Goal: Transaction & Acquisition: Purchase product/service

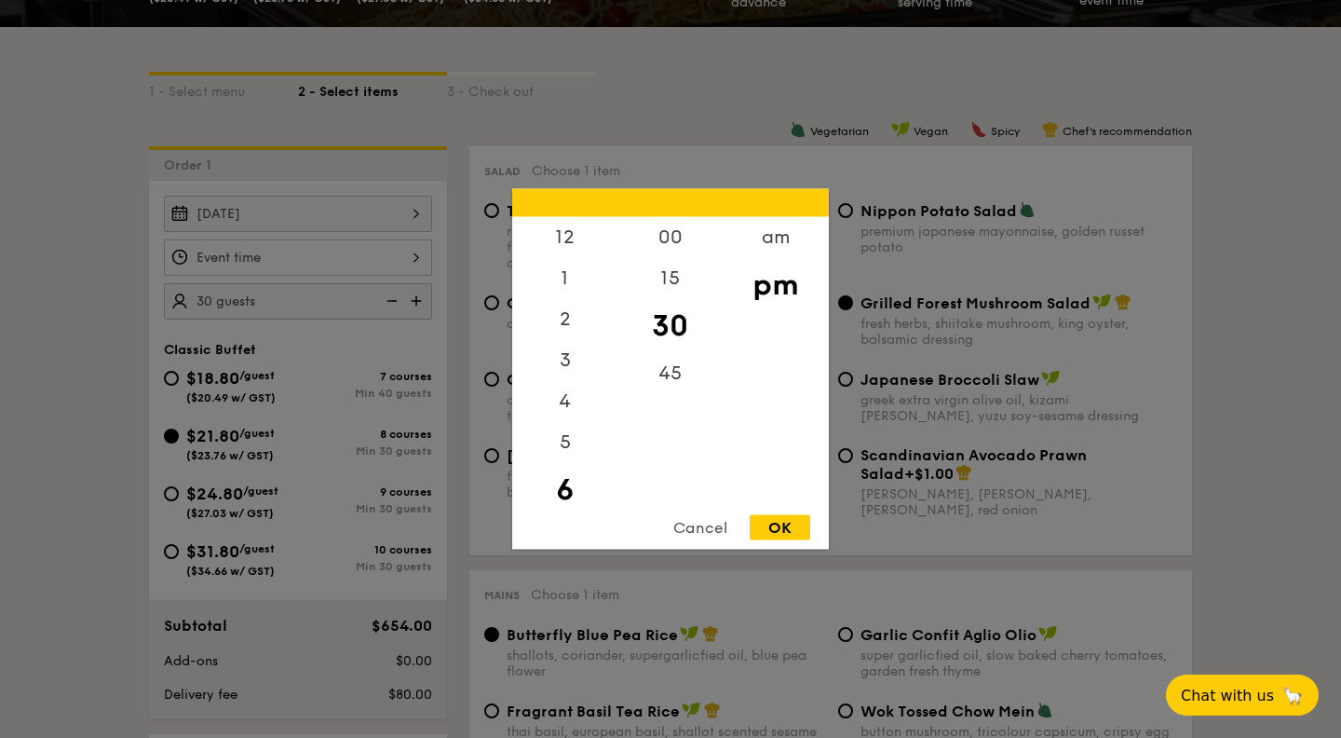
scroll to position [82, 0]
click at [771, 525] on div "OK" at bounding box center [780, 527] width 61 height 25
type input "6:30PM"
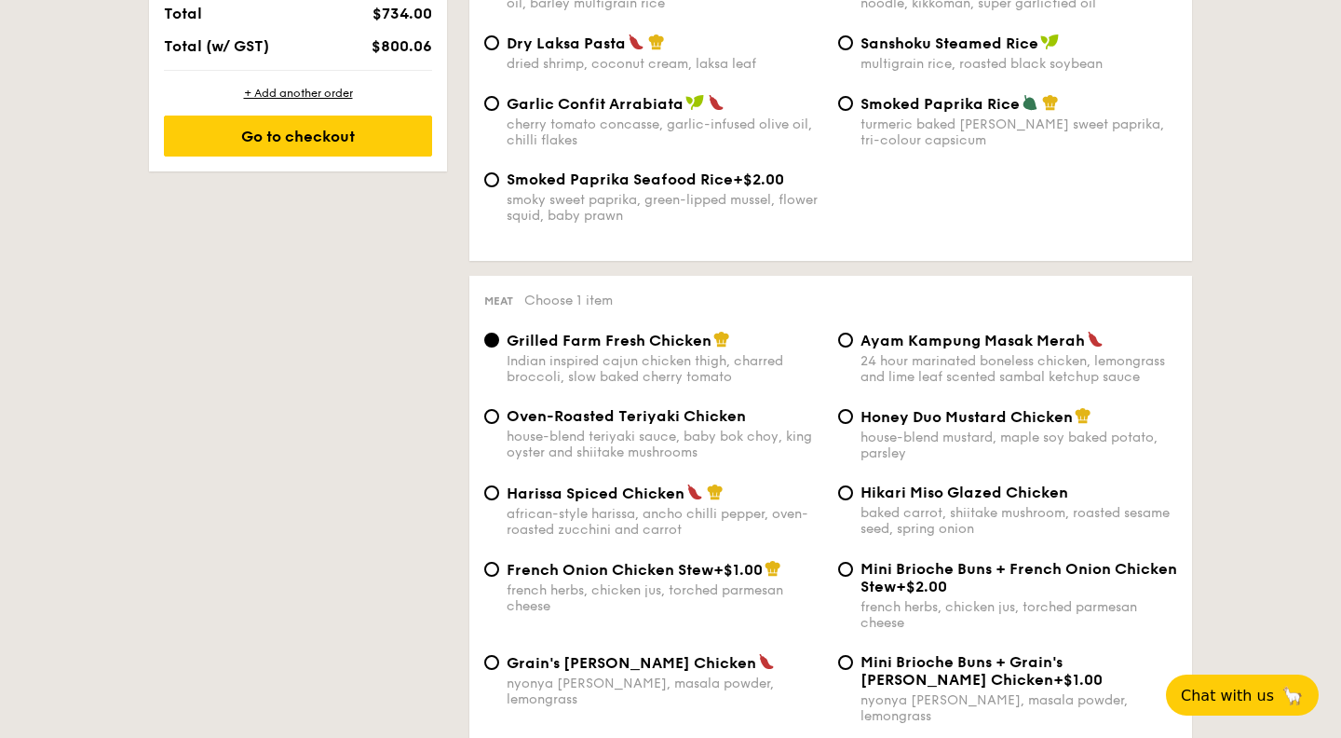
scroll to position [1162, 0]
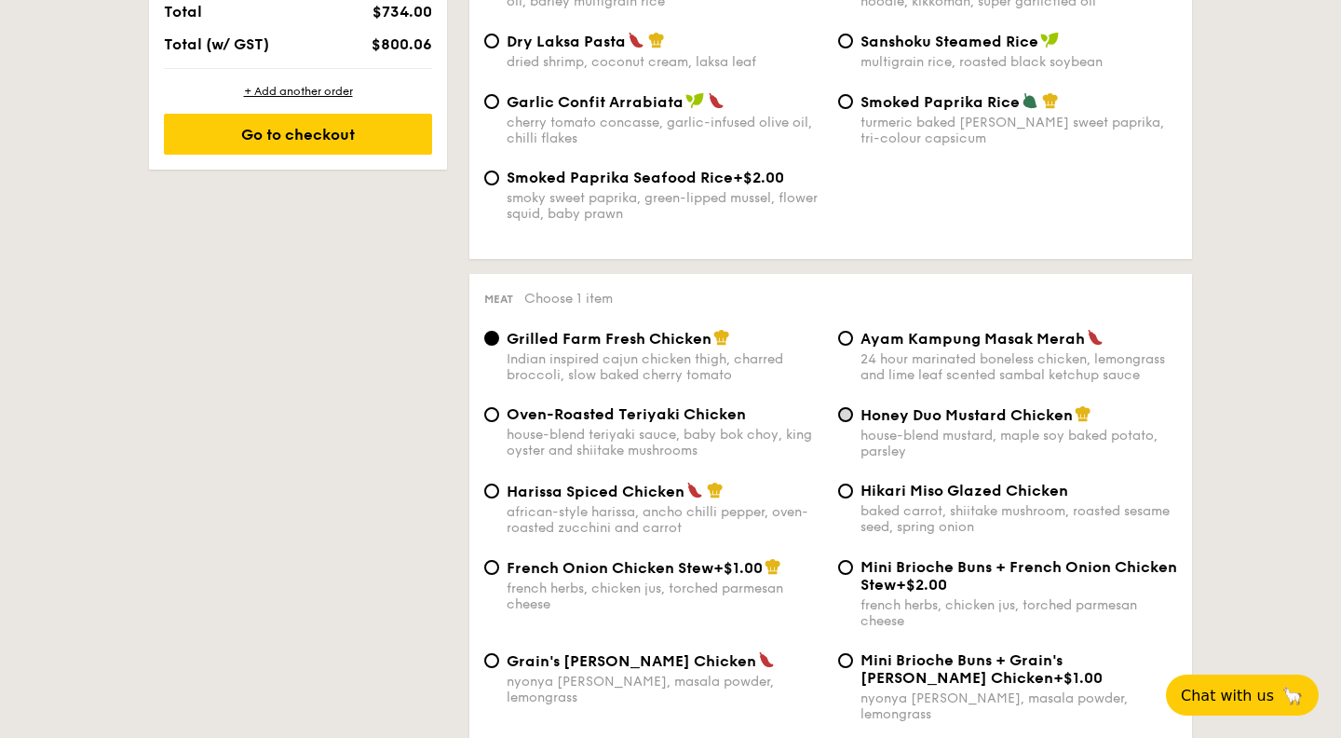
click at [844, 421] on input "Honey Duo Mustard Chicken house-blend mustard, maple soy baked potato, parsley" at bounding box center [845, 414] width 15 height 15
radio input "true"
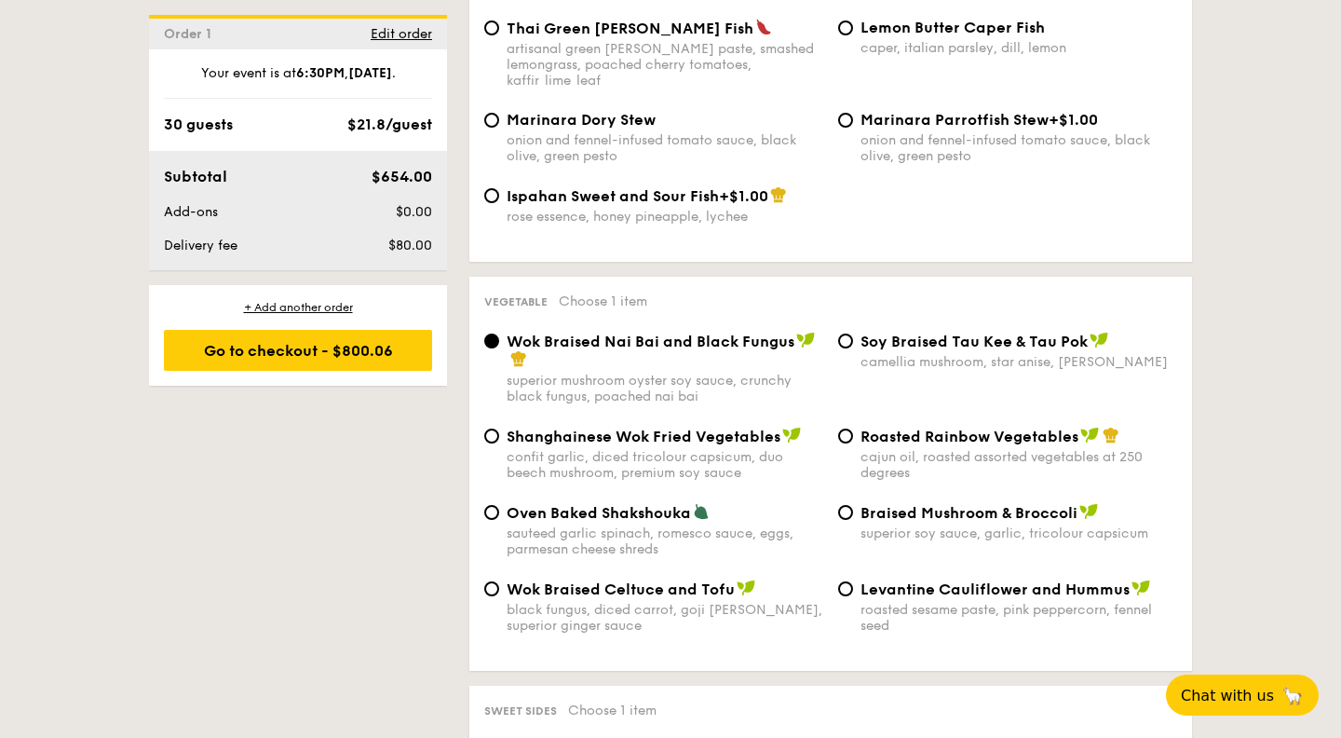
scroll to position [2179, 0]
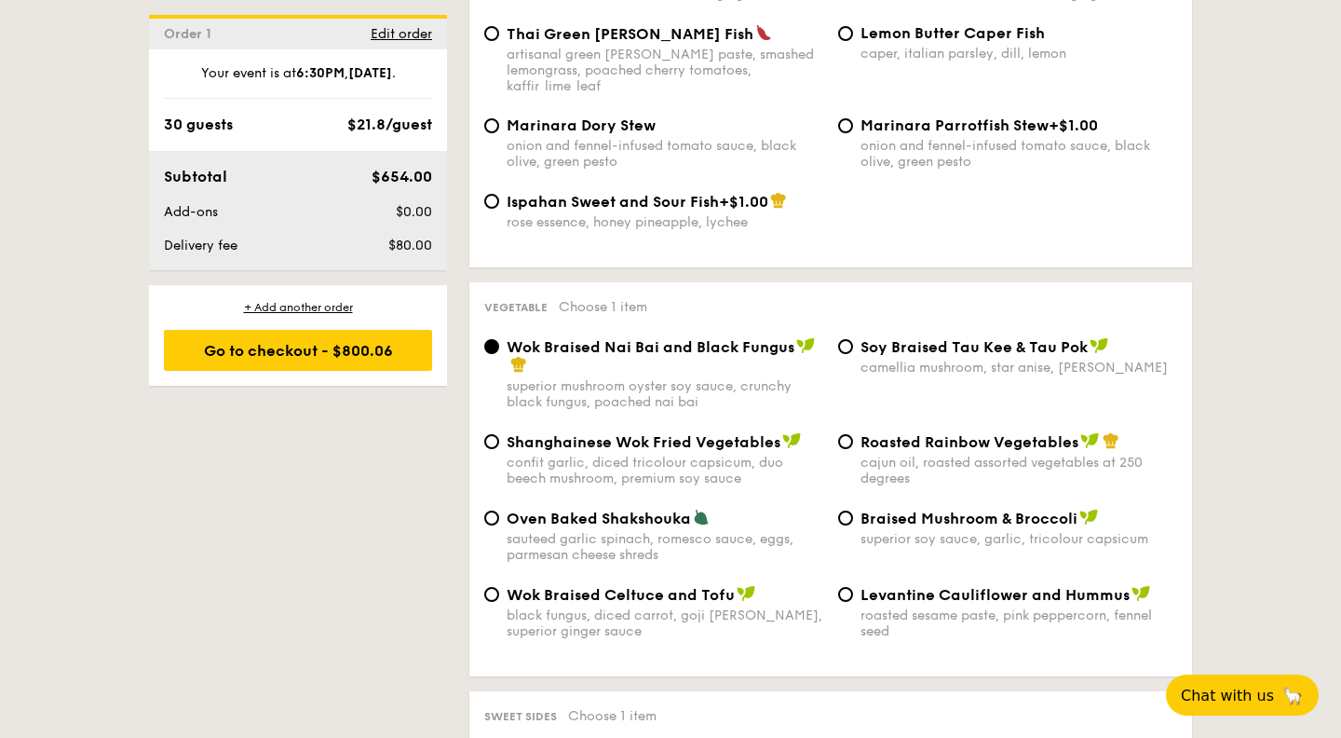
click at [504, 509] on div "Oven Baked Shakshouka sauteed garlic spinach, romesco sauce, eggs, parmesan che…" at bounding box center [654, 536] width 354 height 54
click at [492, 510] on input "Oven Baked Shakshouka sauteed garlic spinach, romesco sauce, eggs, parmesan che…" at bounding box center [491, 517] width 15 height 15
radio input "true"
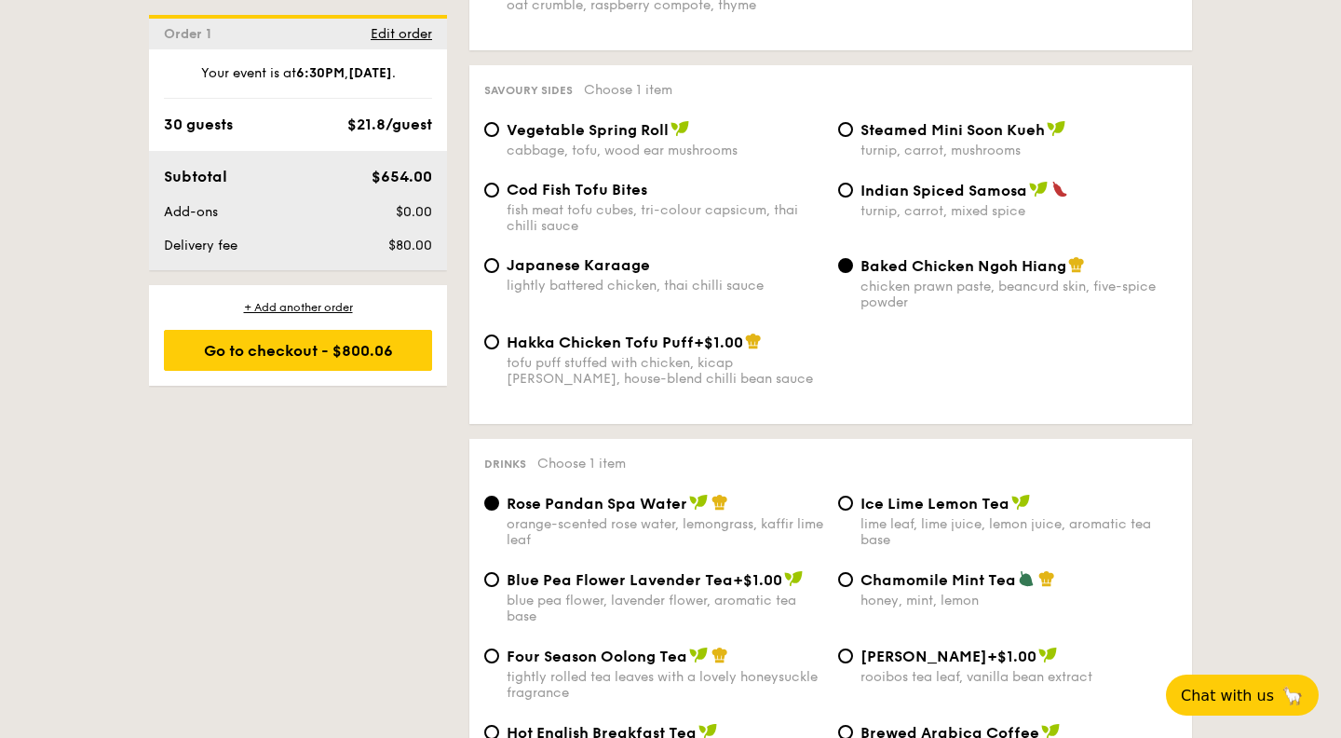
scroll to position [3256, 0]
click at [582, 255] on span "Japanese Karaage" at bounding box center [578, 264] width 143 height 18
click at [499, 257] on input "Japanese Karaage lightly battered chicken, thai chilli sauce" at bounding box center [491, 264] width 15 height 15
radio input "true"
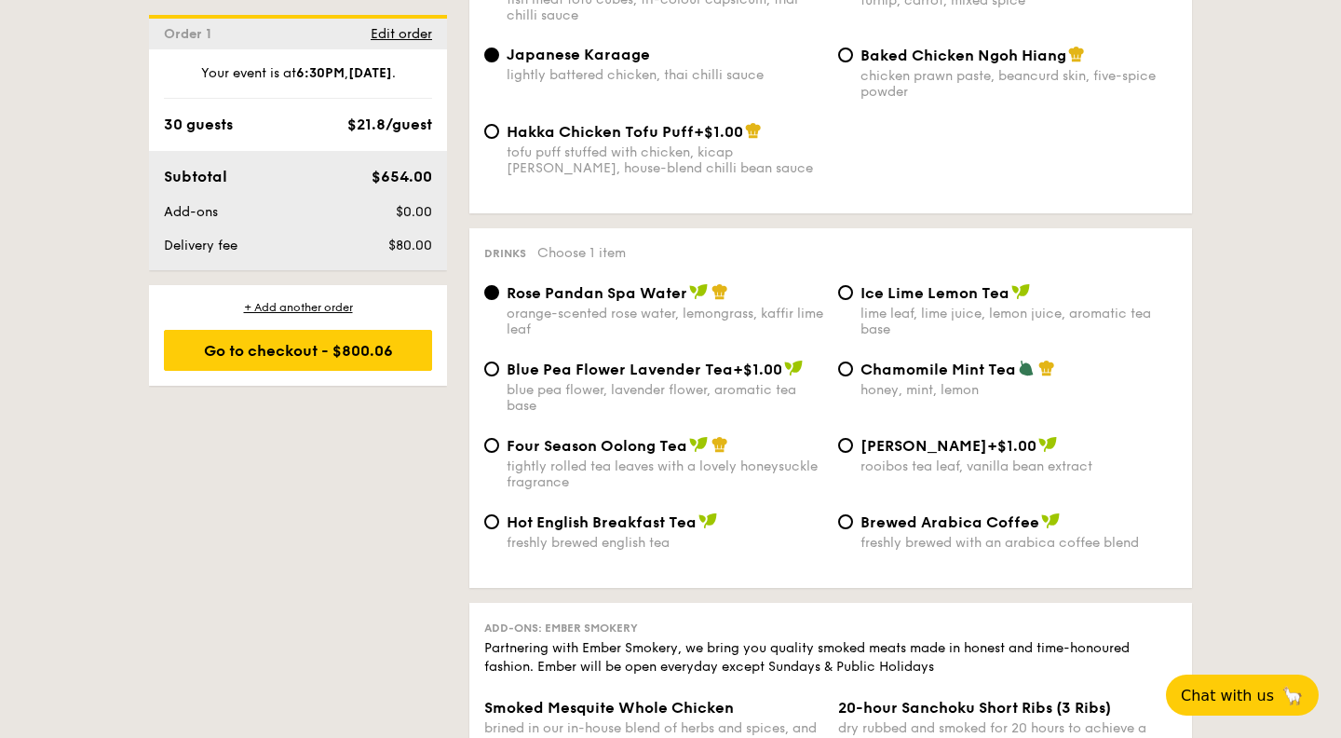
scroll to position [3467, 0]
click at [512, 436] on span "Four Season Oolong Tea" at bounding box center [597, 445] width 181 height 18
click at [499, 437] on input "Four Season Oolong Tea tightly rolled tea leaves with a lovely honeysuckle frag…" at bounding box center [491, 444] width 15 height 15
radio input "true"
